Goal: Browse casually: Explore the website without a specific task or goal

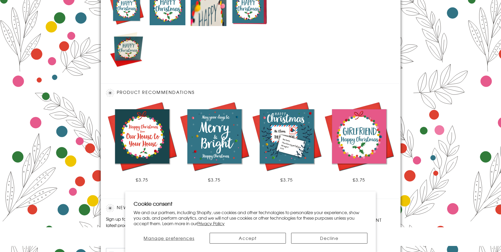
scroll to position [333, 0]
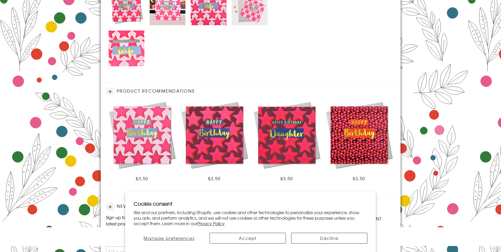
scroll to position [332, 0]
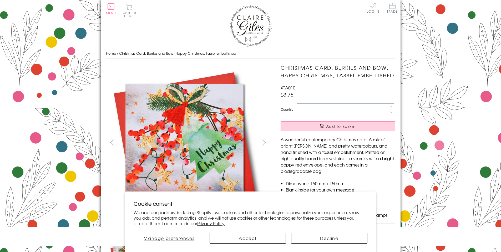
scroll to position [252, 0]
